Goal: Find specific page/section: Find specific page/section

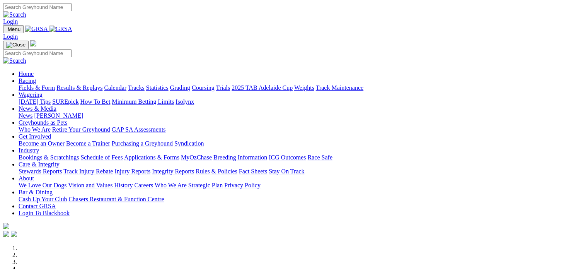
click at [56, 203] on link "Contact GRSA" at bounding box center [37, 206] width 37 height 7
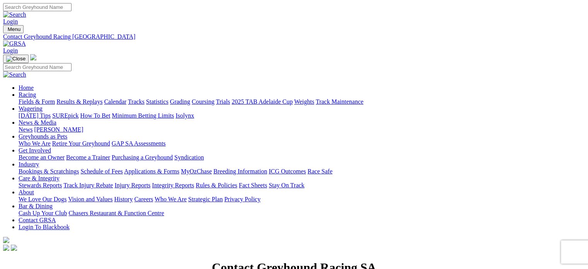
click at [26, 40] on img at bounding box center [14, 43] width 23 height 7
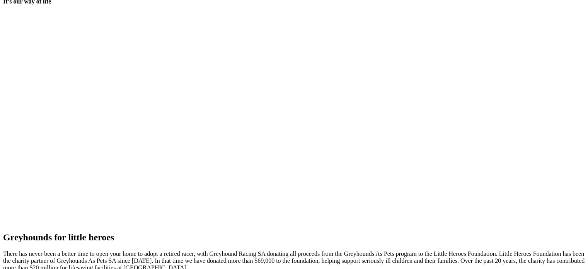
scroll to position [1663, 0]
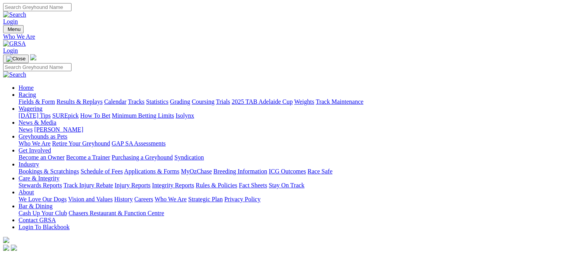
click at [223, 196] on link "Strategic Plan" at bounding box center [205, 199] width 34 height 7
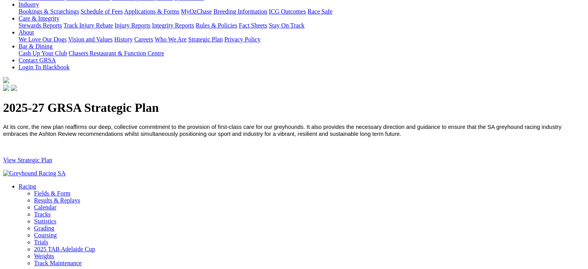
scroll to position [77, 0]
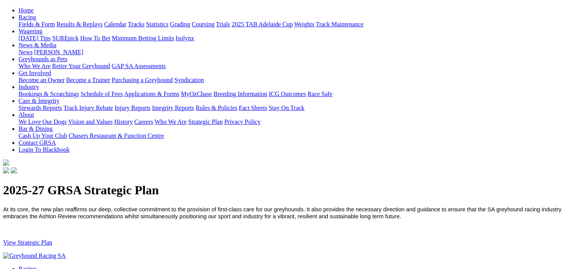
click at [52, 239] on link "View Strategic Plan" at bounding box center [27, 242] width 49 height 7
